Goal: Task Accomplishment & Management: Use online tool/utility

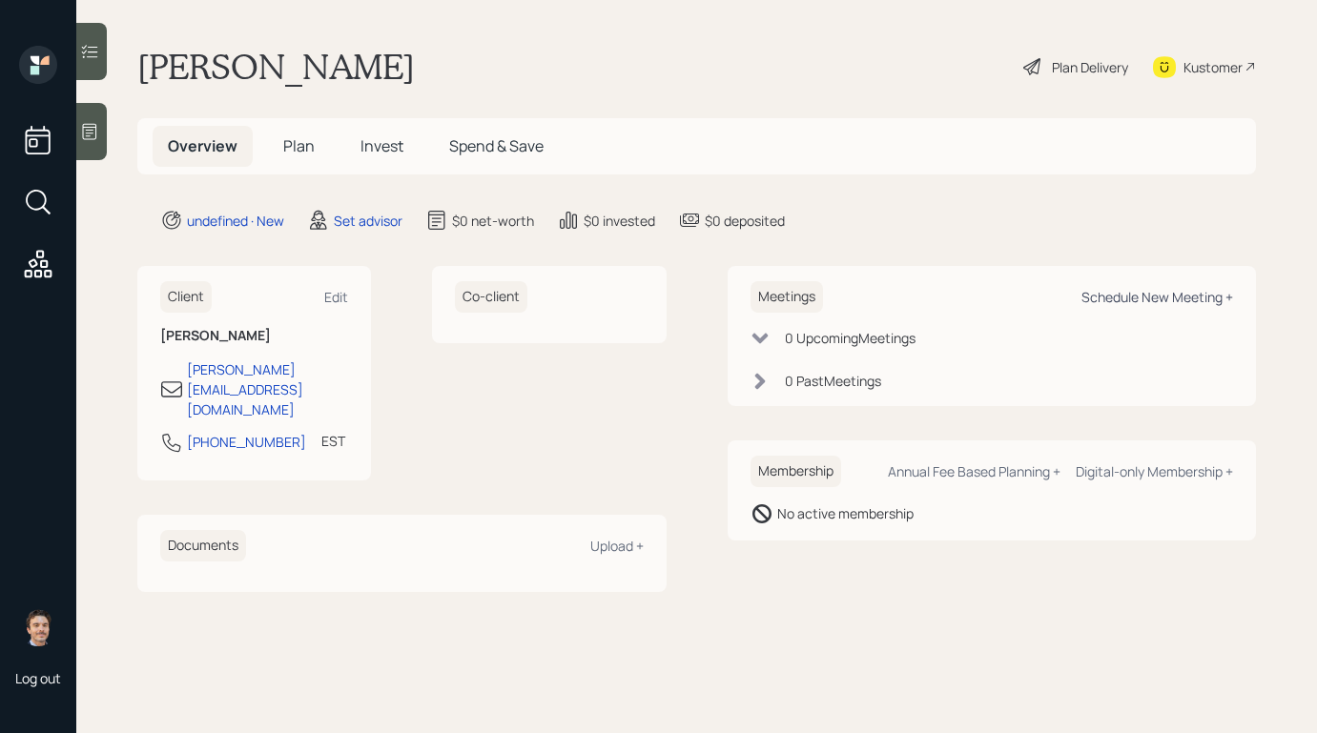
click at [1141, 302] on div "Schedule New Meeting +" at bounding box center [1158, 297] width 152 height 18
select select "round-[PERSON_NAME]"
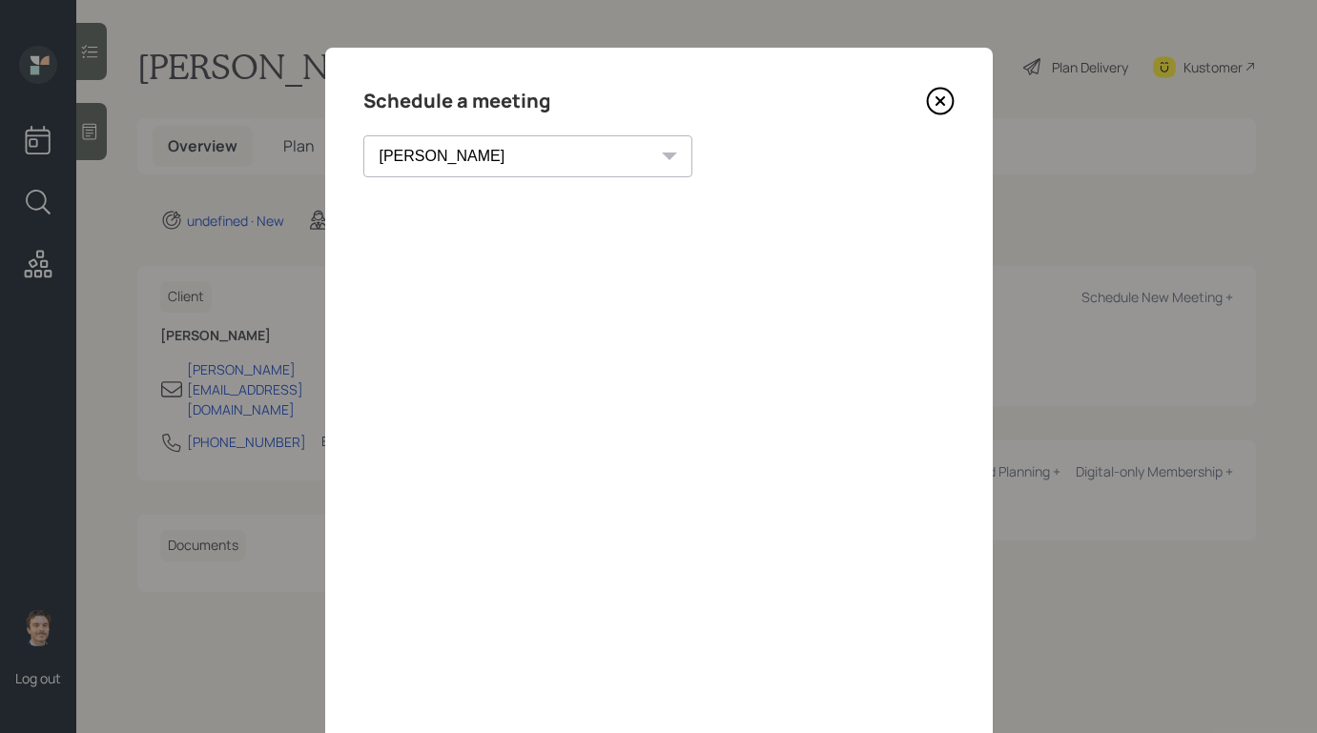
click at [932, 111] on icon at bounding box center [940, 102] width 26 height 26
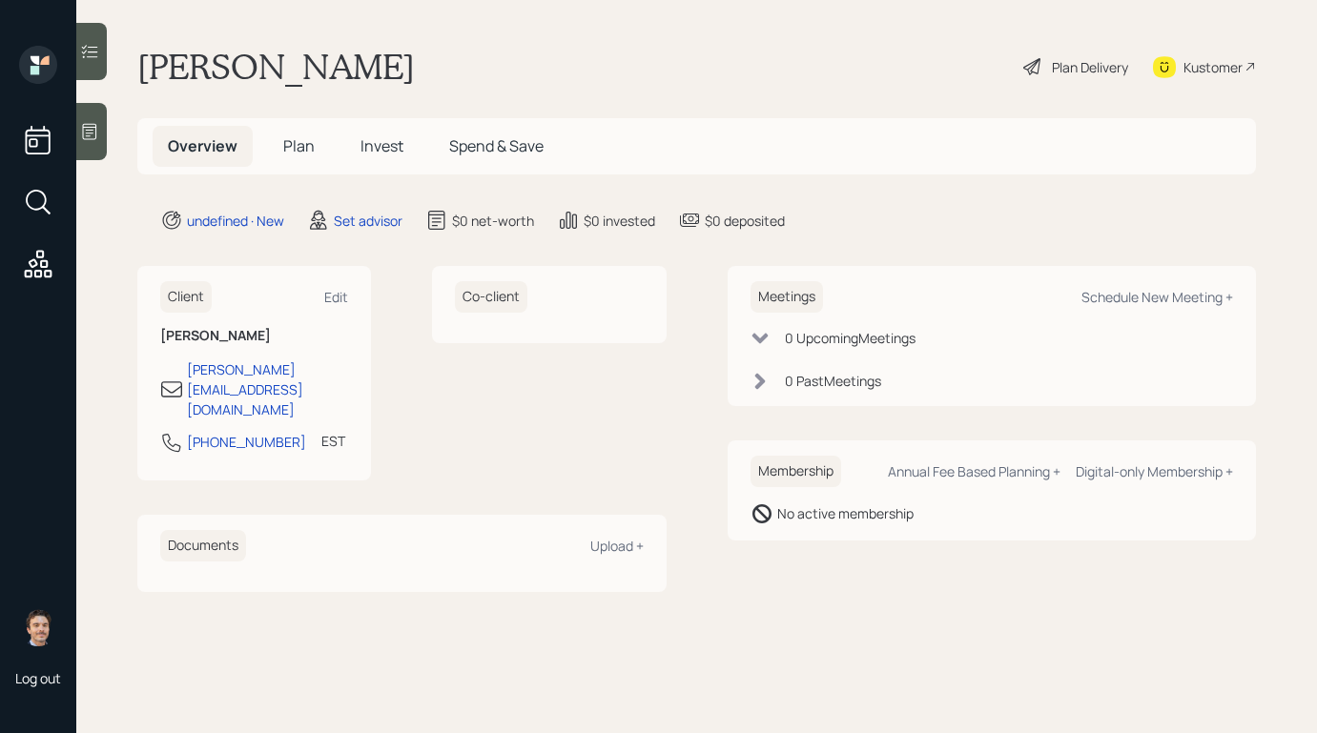
click at [89, 144] on div at bounding box center [91, 131] width 31 height 57
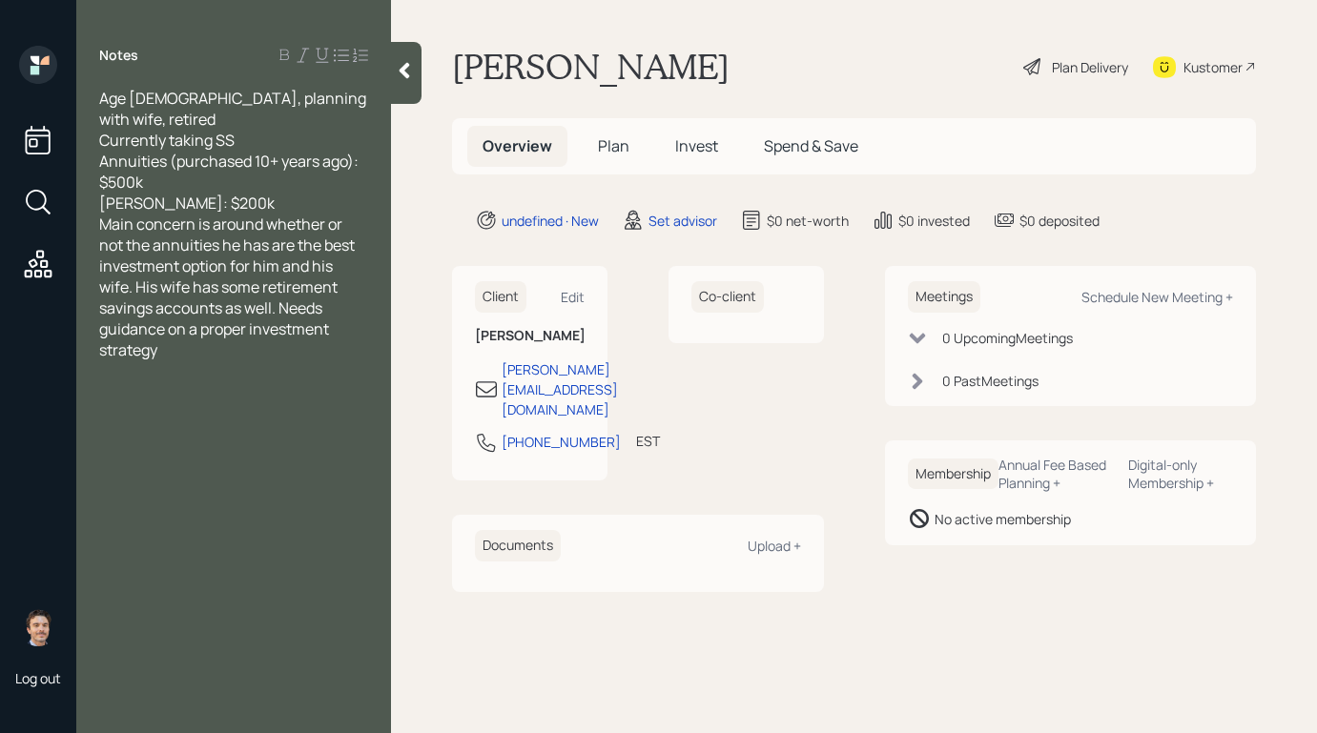
click at [280, 193] on div "[PERSON_NAME]: $200k" at bounding box center [233, 203] width 269 height 21
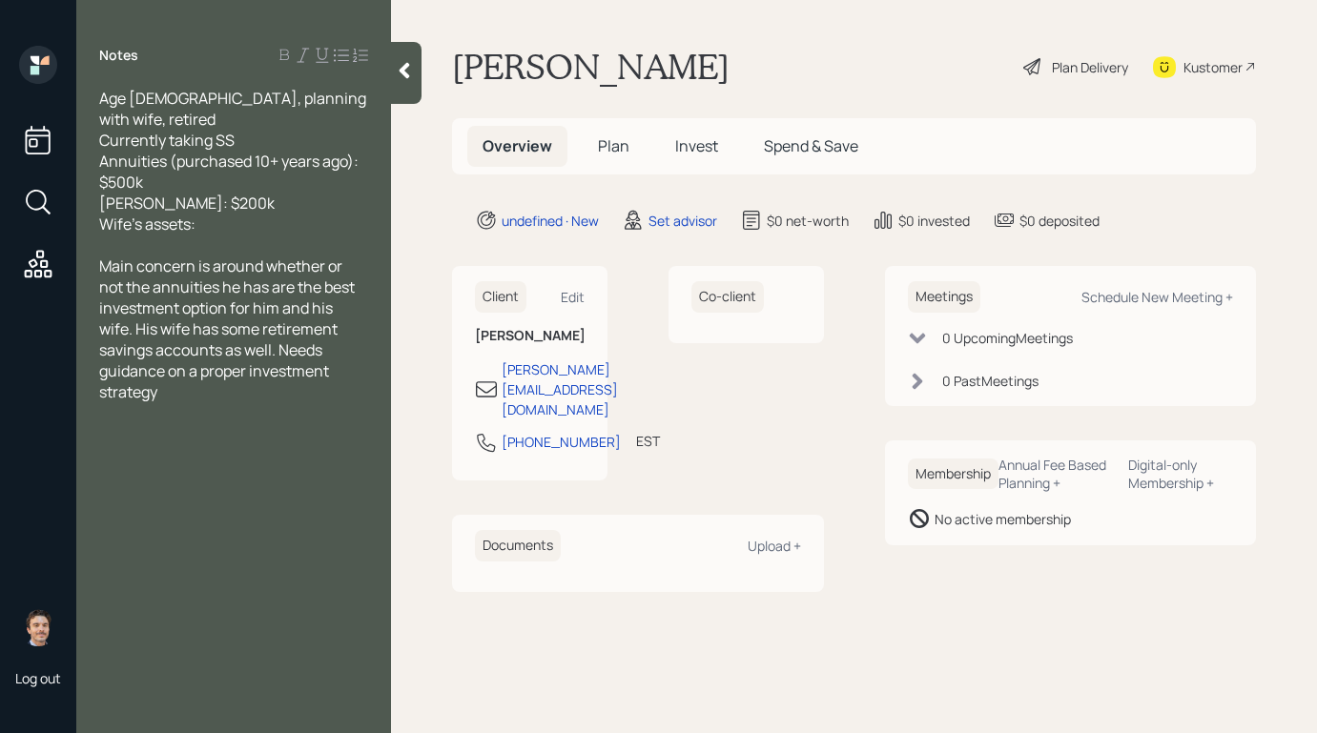
click at [396, 73] on icon at bounding box center [404, 70] width 19 height 19
